Goal: Find specific page/section: Find specific page/section

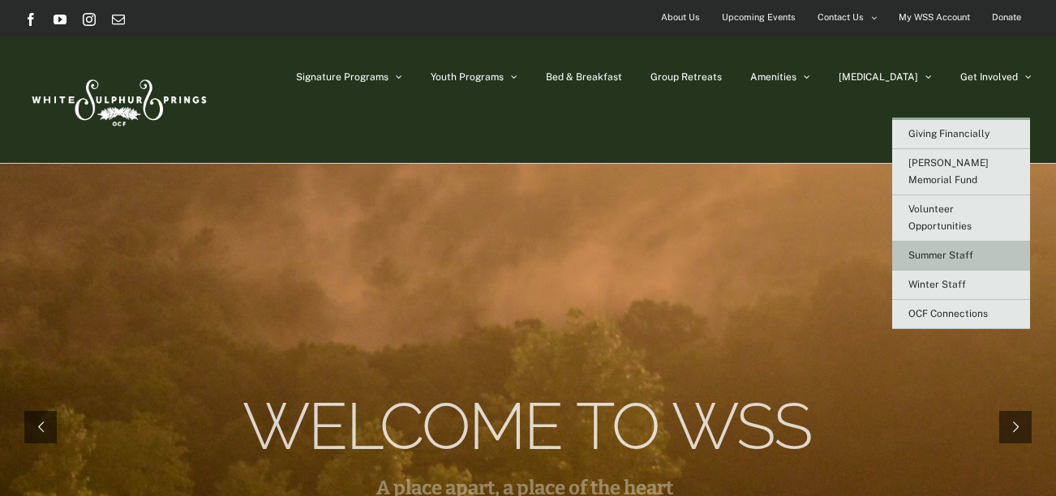
click at [949, 242] on link "Summer Staff" at bounding box center [961, 256] width 138 height 29
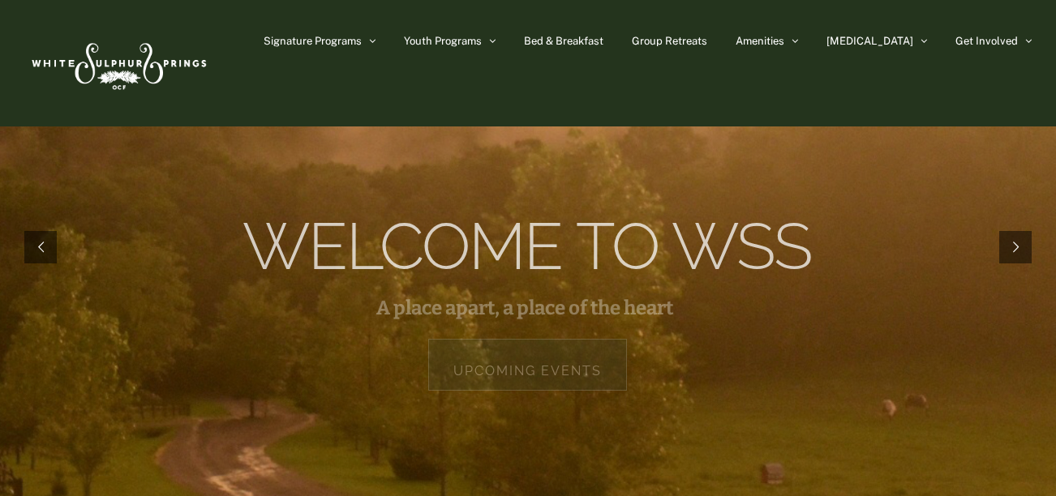
scroll to position [58, 0]
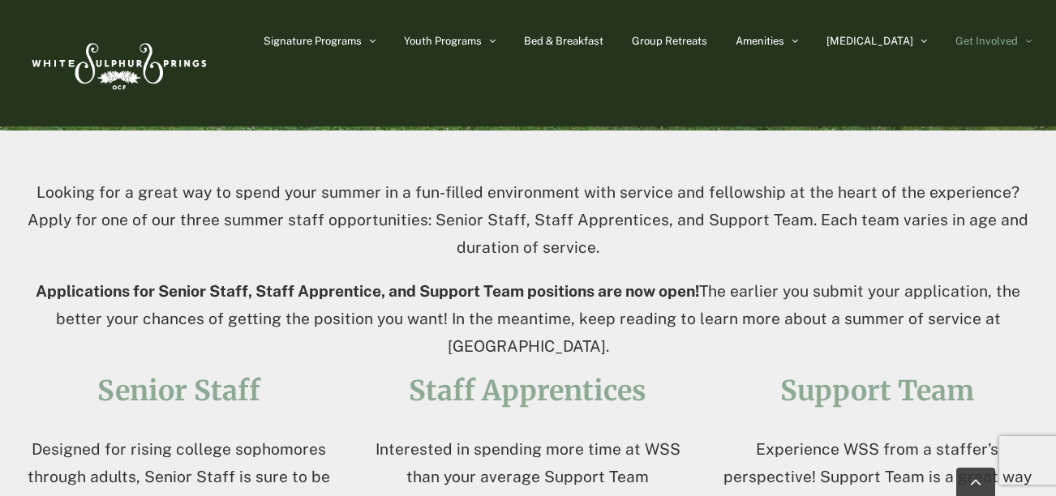
scroll to position [404, 0]
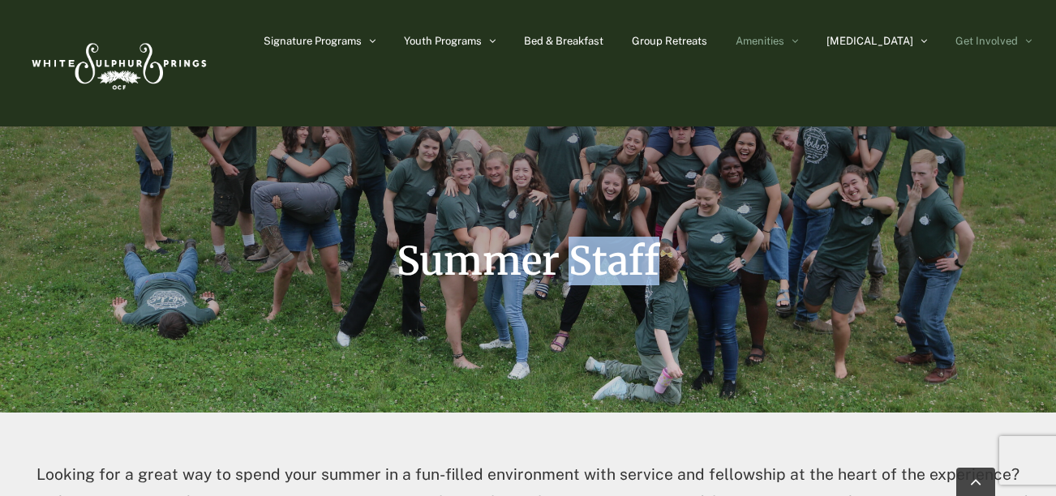
drag, startPoint x: 993, startPoint y: 0, endPoint x: 839, endPoint y: 2, distance: 154.1
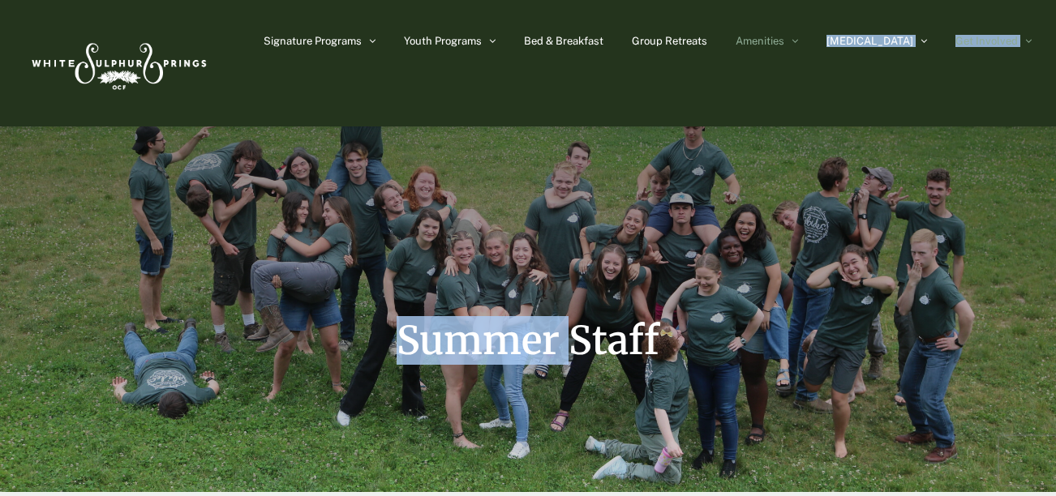
scroll to position [45, 0]
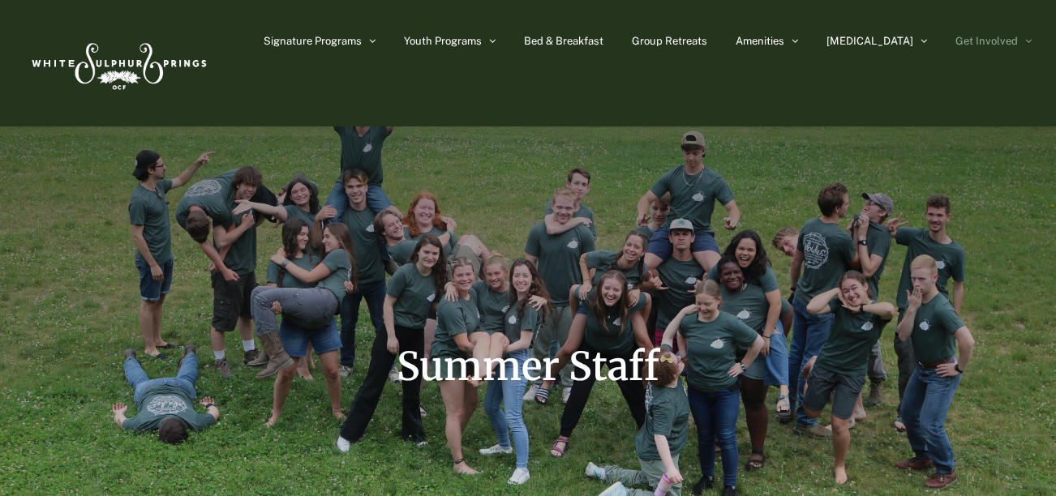
click at [648, 306] on div "Summer Staff" at bounding box center [527, 237] width 1007 height 564
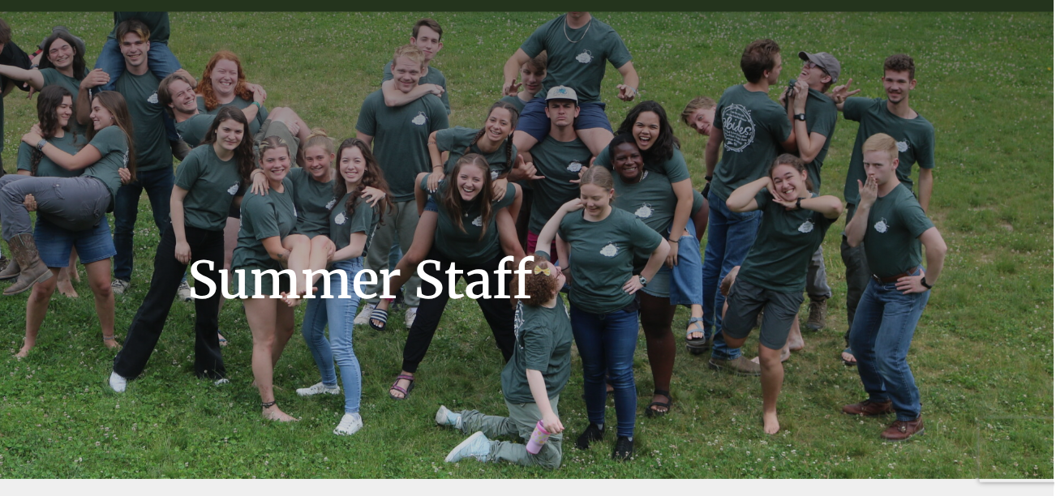
scroll to position [81, 0]
